Goal: Information Seeking & Learning: Learn about a topic

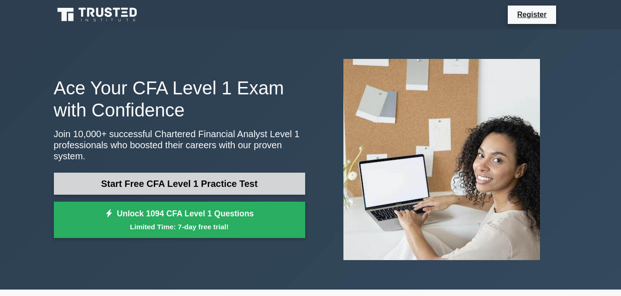
click at [171, 176] on link "Start Free CFA Level 1 Practice Test" at bounding box center [179, 184] width 251 height 22
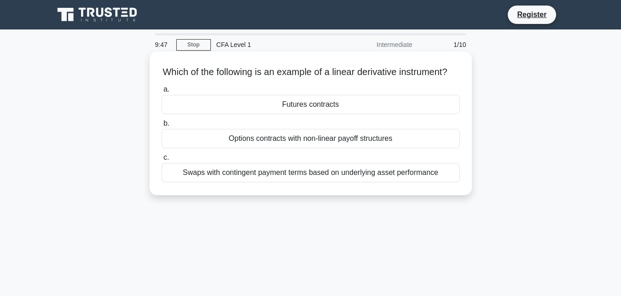
click at [304, 176] on div "Swaps with contingent payment terms based on underlying asset performance" at bounding box center [311, 172] width 298 height 19
click at [162, 161] on input "c. Swaps with contingent payment terms based on underlying asset performance" at bounding box center [162, 158] width 0 height 6
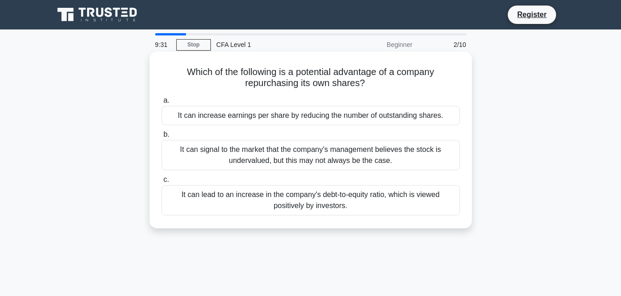
click at [335, 119] on div "It can increase earnings per share by reducing the number of outstanding shares." at bounding box center [311, 115] width 298 height 19
click at [162, 104] on input "a. It can increase earnings per share by reducing the number of outstanding sha…" at bounding box center [162, 101] width 0 height 6
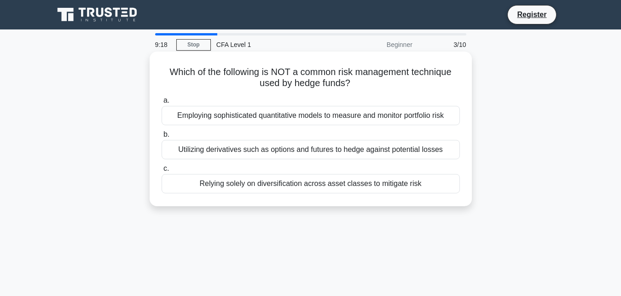
click at [345, 184] on div "Relying solely on diversification across asset classes to mitigate risk" at bounding box center [311, 183] width 298 height 19
click at [162, 172] on input "c. Relying solely on diversification across asset classes to mitigate risk" at bounding box center [162, 169] width 0 height 6
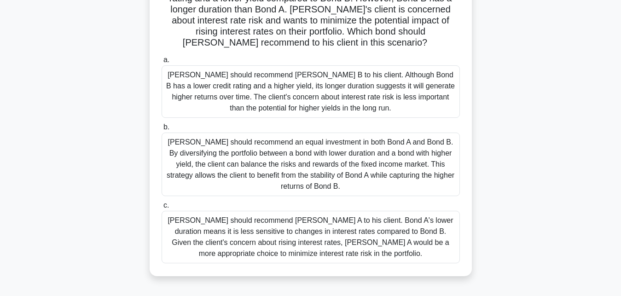
scroll to position [99, 0]
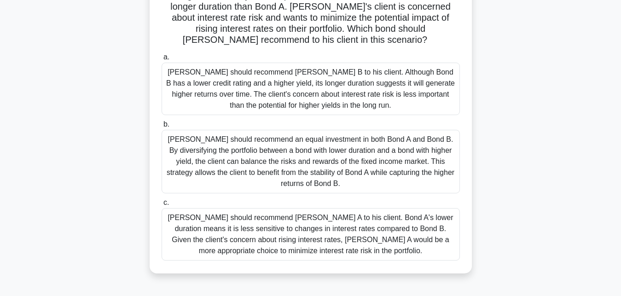
click at [372, 227] on div "Tom should recommend Bond A to his client. Bond A's lower duration means it is …" at bounding box center [311, 234] width 298 height 53
click at [162, 206] on input "c. Tom should recommend Bond A to his client. Bond A's lower duration means it …" at bounding box center [162, 203] width 0 height 6
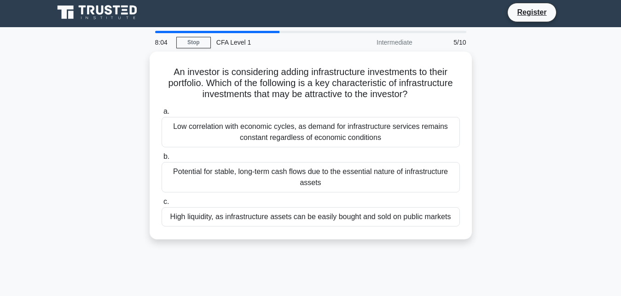
scroll to position [0, 0]
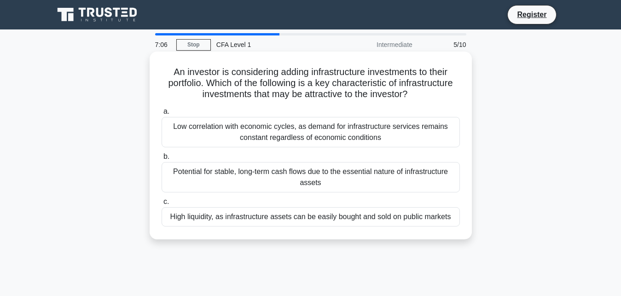
click at [388, 175] on div "Potential for stable, long-term cash flows due to the essential nature of infra…" at bounding box center [311, 177] width 298 height 30
click at [162, 160] on input "b. Potential for stable, long-term cash flows due to the essential nature of in…" at bounding box center [162, 157] width 0 height 6
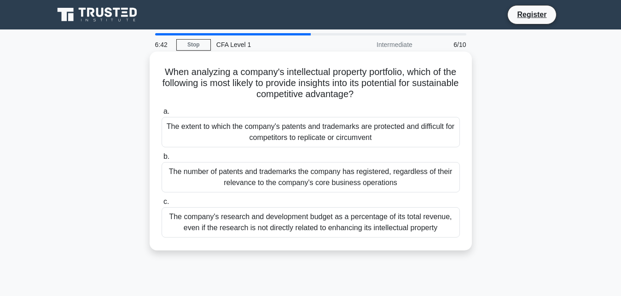
click at [299, 137] on div "The extent to which the company's patents and trademarks are protected and diff…" at bounding box center [311, 132] width 298 height 30
click at [162, 115] on input "a. The extent to which the company's patents and trademarks are protected and d…" at bounding box center [162, 112] width 0 height 6
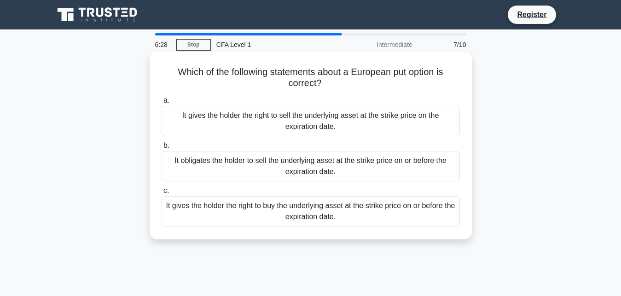
click at [320, 173] on div "It obligates the holder to sell the underlying asset at the strike price on or …" at bounding box center [311, 166] width 298 height 30
click at [162, 149] on input "b. It obligates the holder to sell the underlying asset at the strike price on …" at bounding box center [162, 146] width 0 height 6
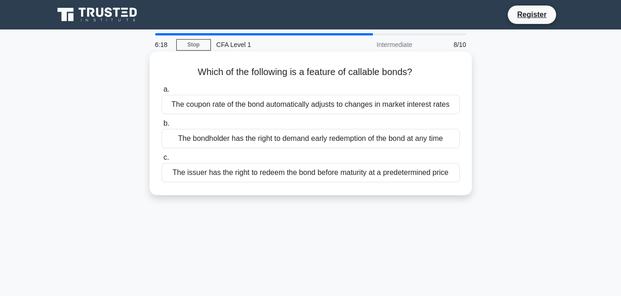
click at [345, 142] on div "The bondholder has the right to demand early redemption of the bond at any time" at bounding box center [311, 138] width 298 height 19
click at [162, 127] on input "b. The bondholder has the right to demand early redemption of the bond at any t…" at bounding box center [162, 124] width 0 height 6
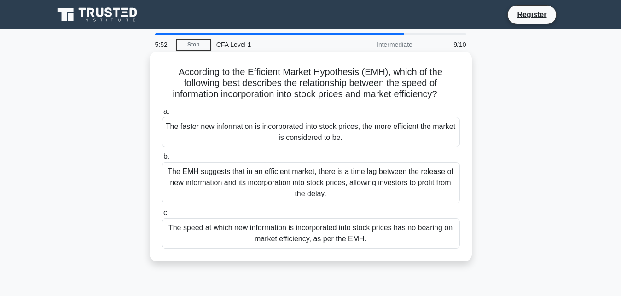
click at [297, 131] on div "The faster new information is incorporated into stock prices, the more efficien…" at bounding box center [311, 132] width 298 height 30
click at [162, 115] on input "a. The faster new information is incorporated into stock prices, the more effic…" at bounding box center [162, 112] width 0 height 6
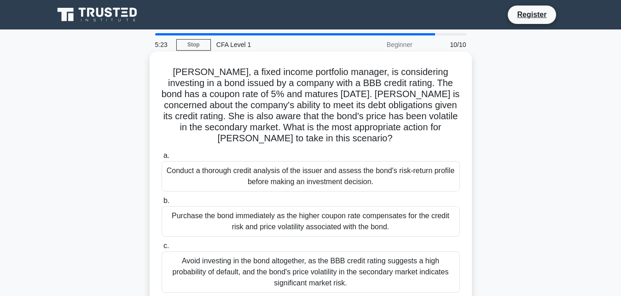
click at [387, 175] on div "Conduct a thorough credit analysis of the issuer and assess the bond's risk-ret…" at bounding box center [311, 176] width 298 height 30
click at [162, 159] on input "a. Conduct a thorough credit analysis of the issuer and assess the bond's risk-…" at bounding box center [162, 156] width 0 height 6
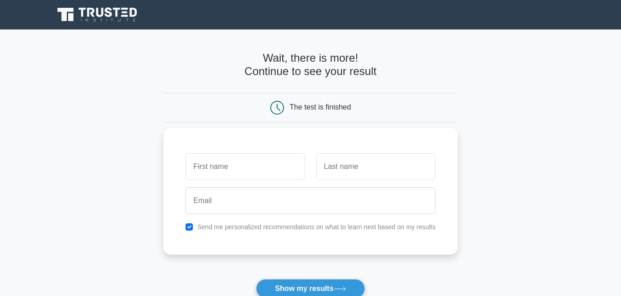
click at [232, 160] on input "text" at bounding box center [245, 166] width 119 height 27
type input "Binta"
click at [358, 167] on input "text" at bounding box center [375, 166] width 119 height 27
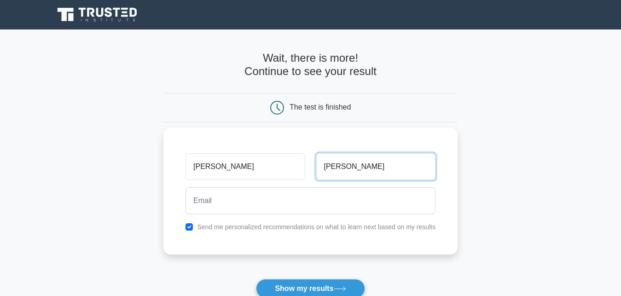
type input "Jalloh"
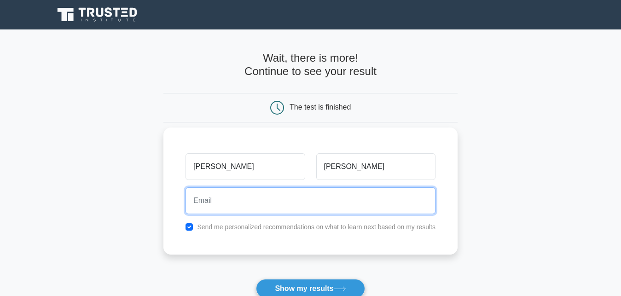
click at [260, 199] on input "email" at bounding box center [311, 200] width 250 height 27
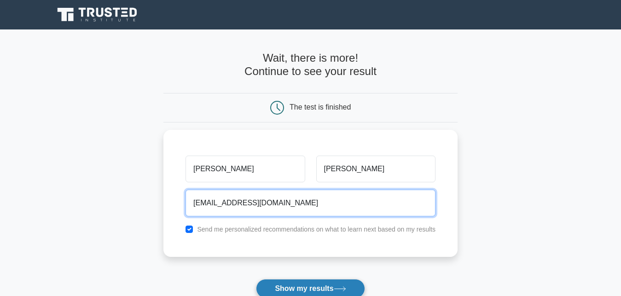
type input "bintatolo77@gmail.com"
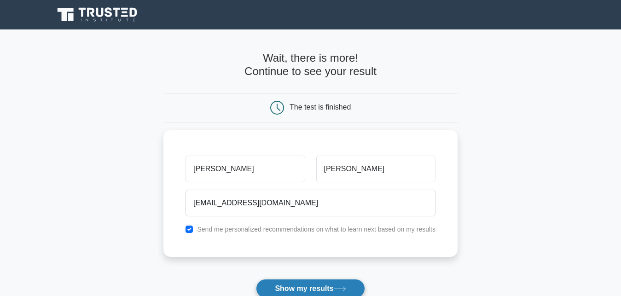
click at [323, 288] on button "Show my results" at bounding box center [310, 288] width 109 height 19
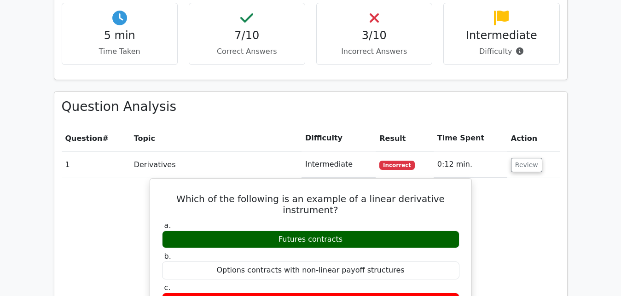
scroll to position [615, 0]
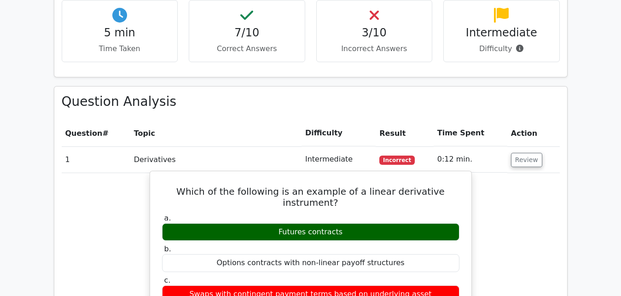
click at [358, 223] on div "Futures contracts" at bounding box center [311, 232] width 298 height 18
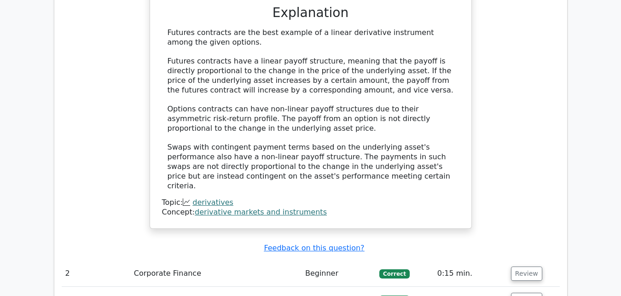
scroll to position [949, 0]
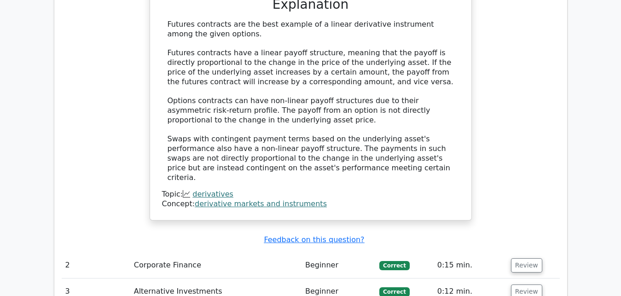
drag, startPoint x: 625, startPoint y: 137, endPoint x: 620, endPoint y: 199, distance: 62.8
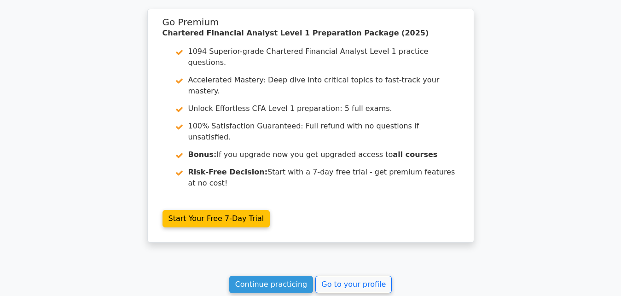
scroll to position [1485, 0]
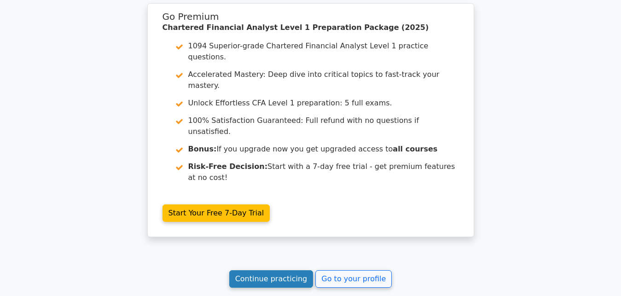
click at [297, 270] on link "Continue practicing" at bounding box center [271, 279] width 84 height 18
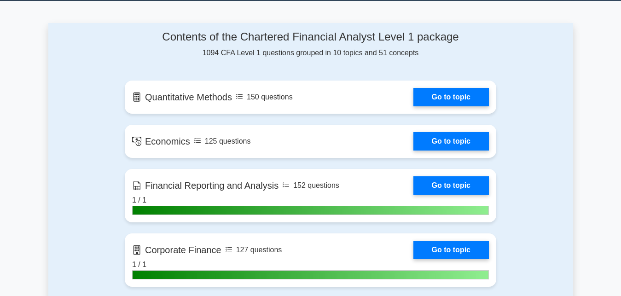
scroll to position [575, 0]
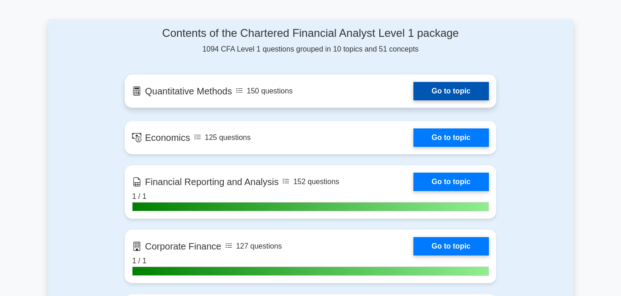
click at [448, 92] on link "Go to topic" at bounding box center [452, 91] width 76 height 18
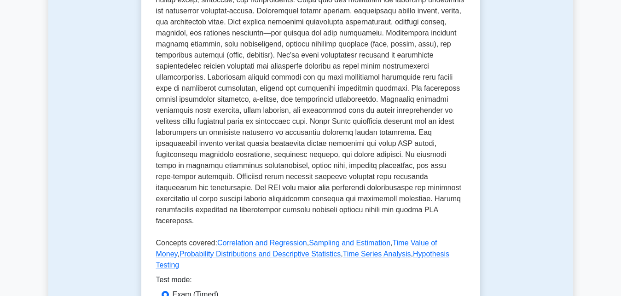
scroll to position [288, 0]
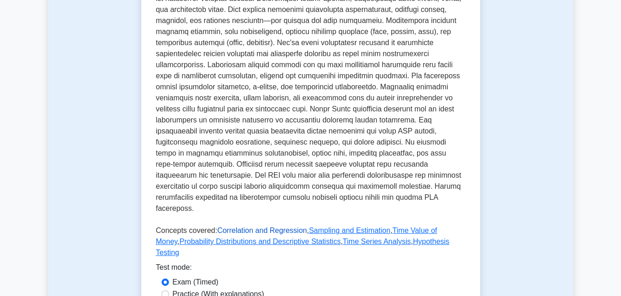
click at [261, 227] on link "Correlation and Regression" at bounding box center [262, 231] width 90 height 8
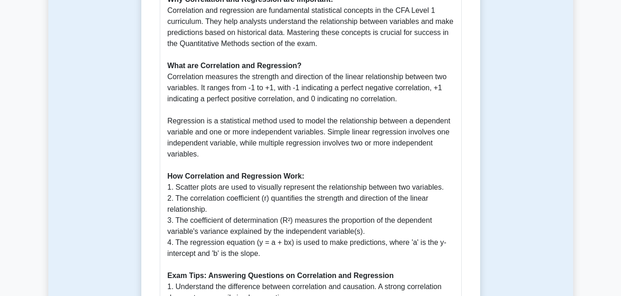
scroll to position [501, 0]
